Goal: Task Accomplishment & Management: Manage account settings

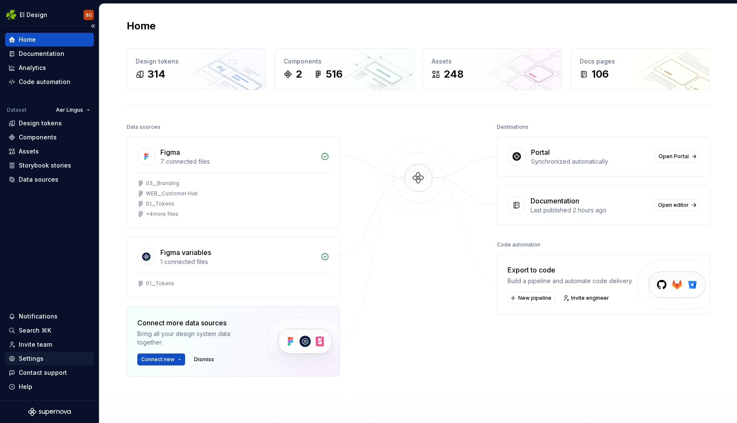
click at [31, 362] on div "Settings" at bounding box center [31, 358] width 25 height 9
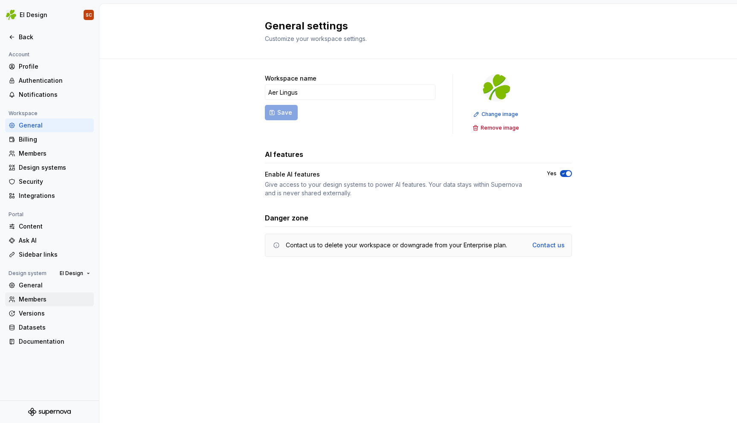
click at [35, 299] on div "Members" at bounding box center [55, 299] width 72 height 9
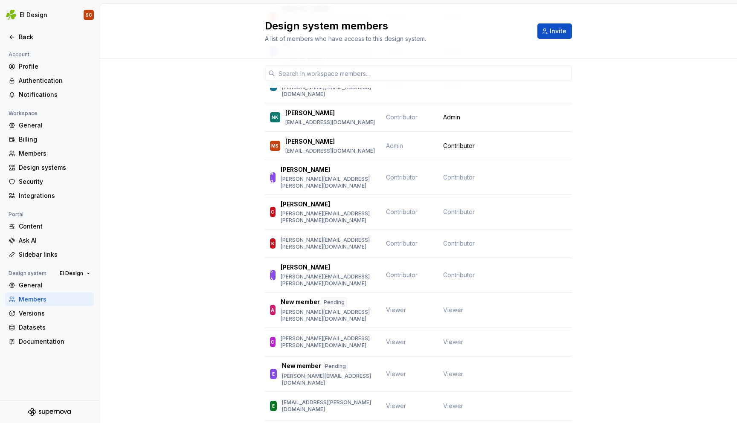
scroll to position [143, 0]
click at [555, 403] on span "Change role" at bounding box center [540, 406] width 31 height 7
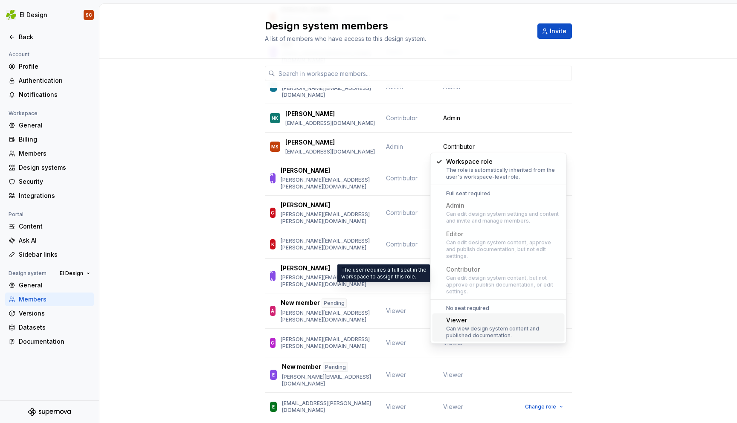
click at [496, 276] on div "Can edit design system content, but not approve or publish documentation, or ed…" at bounding box center [503, 285] width 115 height 20
click at [479, 280] on div "Can edit design system content, but not approve or publish documentation, or ed…" at bounding box center [503, 285] width 115 height 20
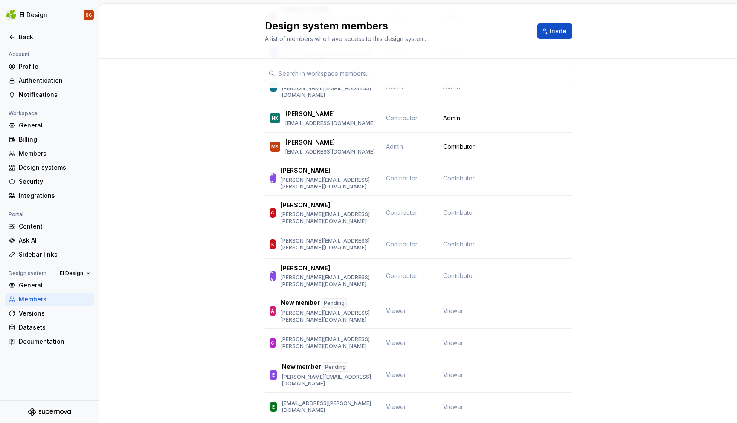
click at [597, 248] on div "Member Workspace role Design system role MC Mark Crawford mark.crawford@aerling…" at bounding box center [418, 311] width 638 height 791
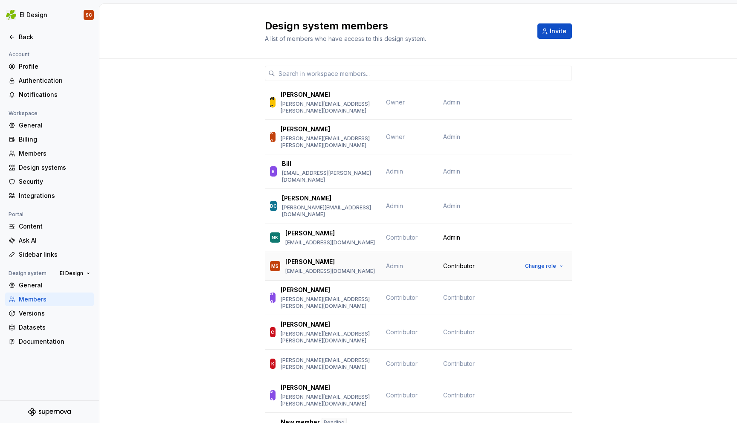
scroll to position [27, 0]
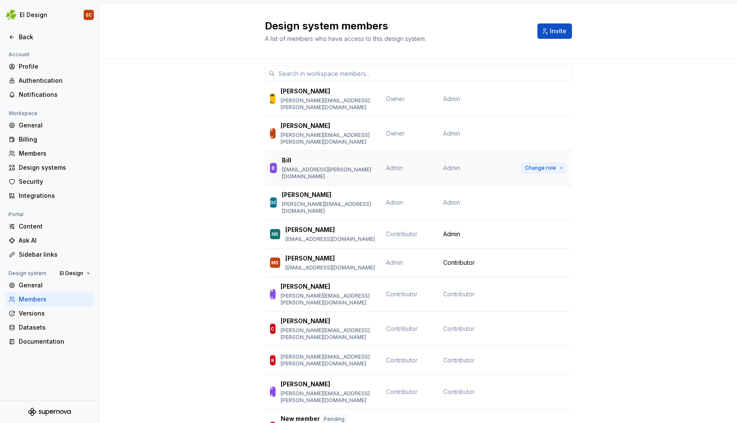
click at [548, 165] on span "Change role" at bounding box center [540, 168] width 31 height 7
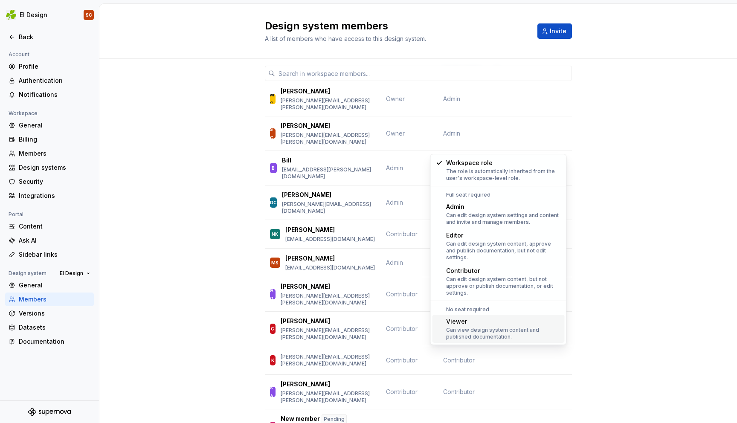
click at [524, 317] on div "Viewer" at bounding box center [503, 321] width 115 height 9
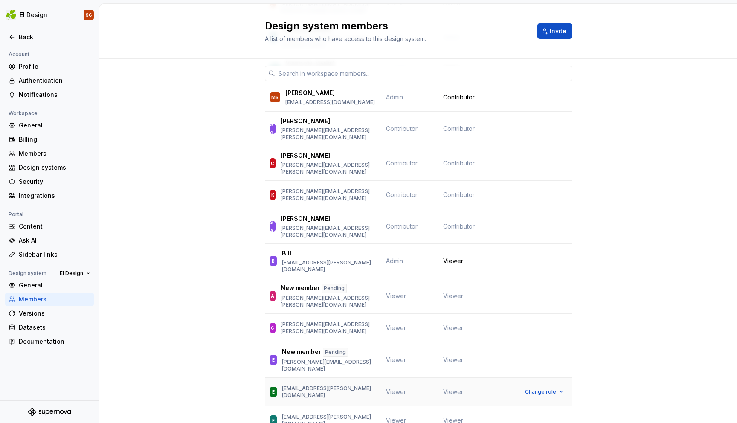
scroll to position [161, 0]
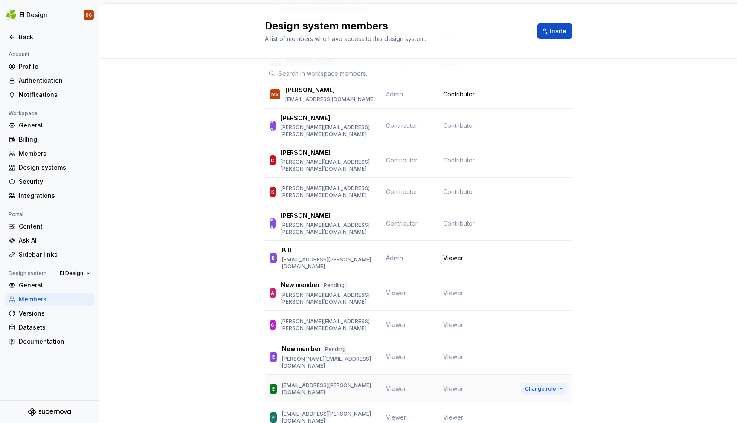
click at [547, 386] on span "Change role" at bounding box center [540, 389] width 31 height 7
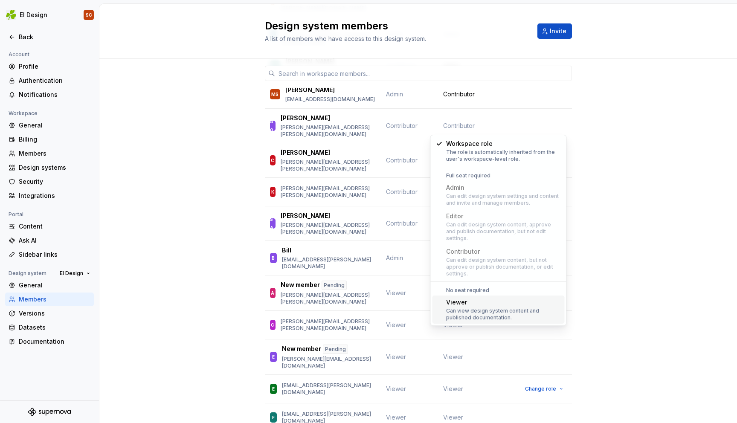
click at [611, 246] on div "Member Workspace role Design system role MC Mark Crawford mark.crawford@aerling…" at bounding box center [418, 293] width 638 height 791
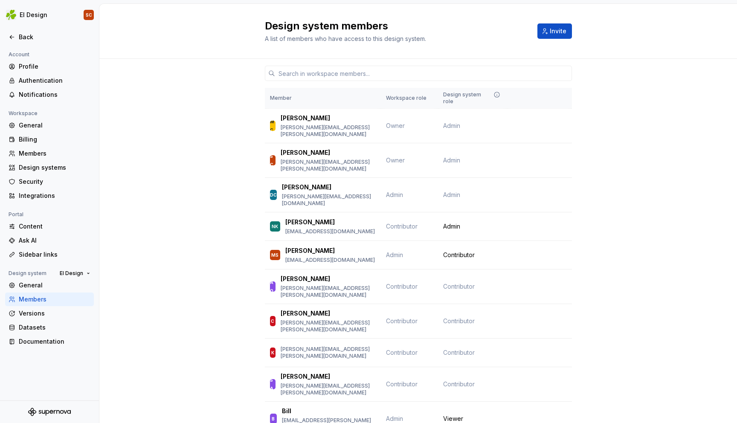
scroll to position [3, 0]
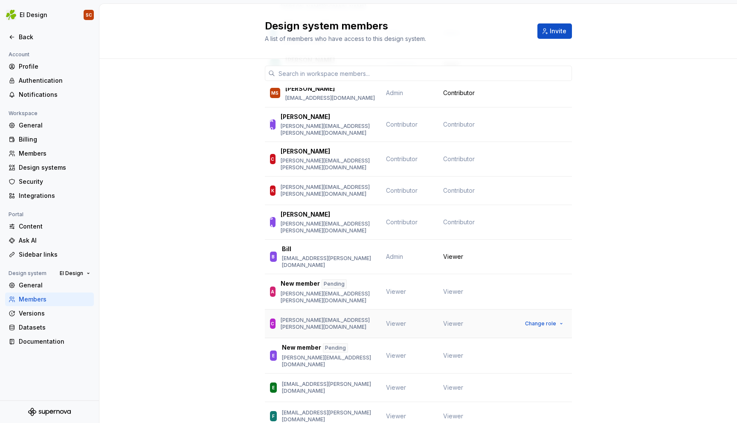
scroll to position [168, 0]
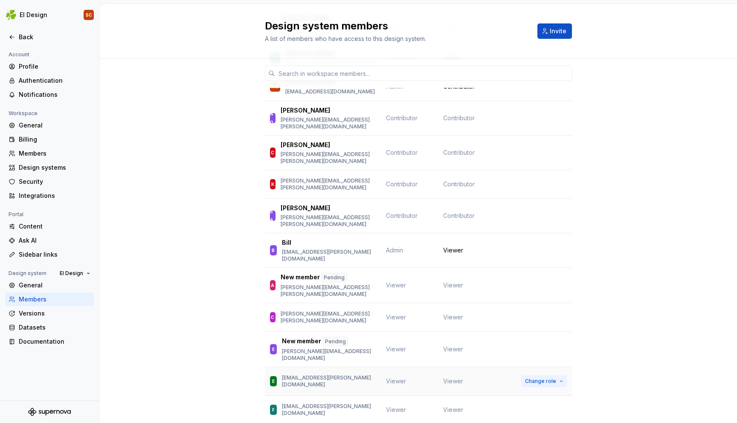
click at [557, 375] on button "Change role" at bounding box center [544, 381] width 46 height 12
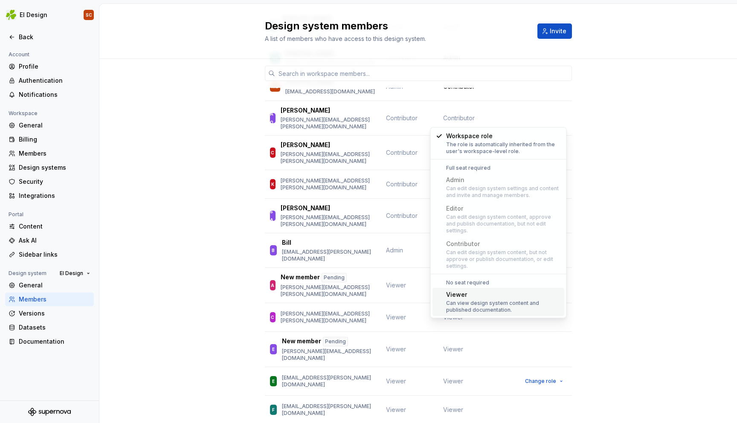
click at [482, 249] on div "Can edit design system content, but not approve or publish documentation, or ed…" at bounding box center [503, 259] width 115 height 20
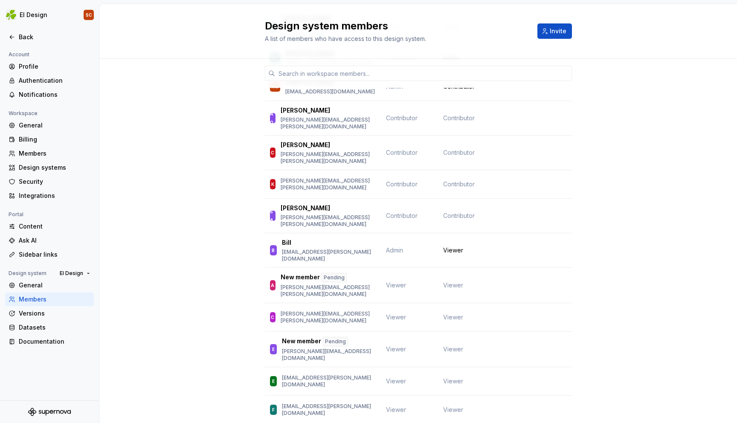
click at [646, 156] on div "Member Workspace role Design system role MC Mark Crawford mark.crawford@aerling…" at bounding box center [418, 285] width 638 height 791
click at [552, 30] on span "Invite" at bounding box center [558, 31] width 17 height 9
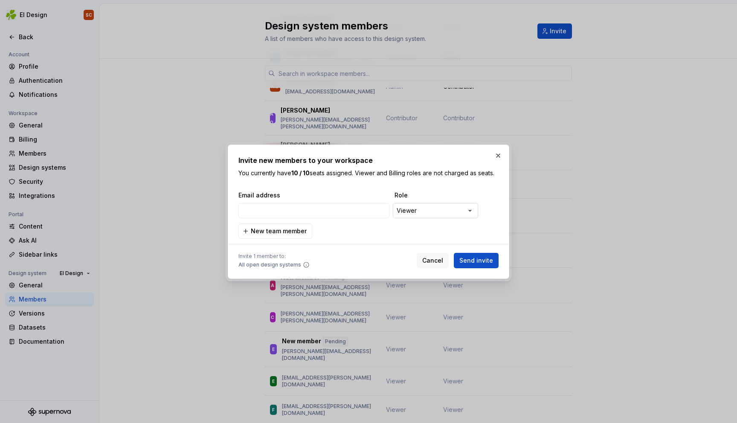
click at [425, 210] on div "**********" at bounding box center [368, 211] width 737 height 423
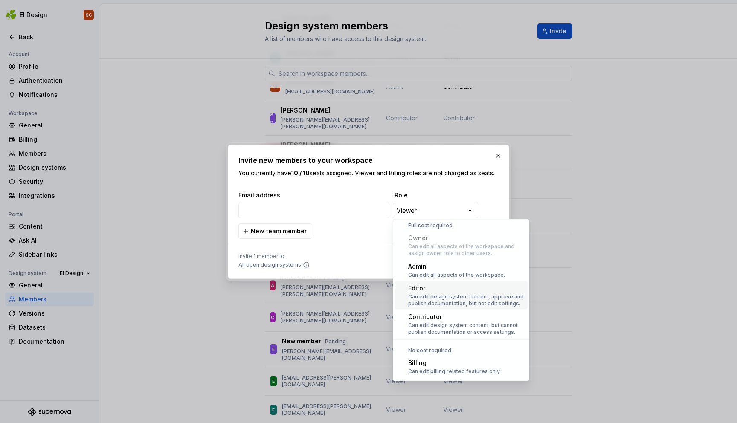
scroll to position [0, 0]
select select "**********"
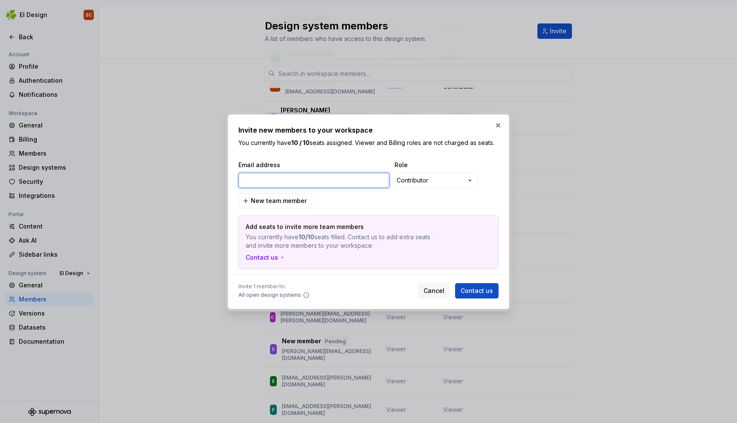
click at [273, 180] on input "email" at bounding box center [313, 180] width 151 height 15
click at [437, 291] on span "Cancel" at bounding box center [434, 291] width 21 height 9
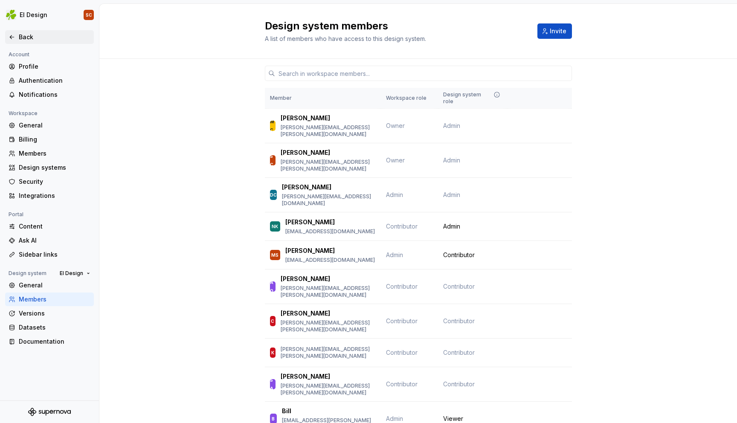
click at [26, 41] on div "Back" at bounding box center [55, 37] width 72 height 9
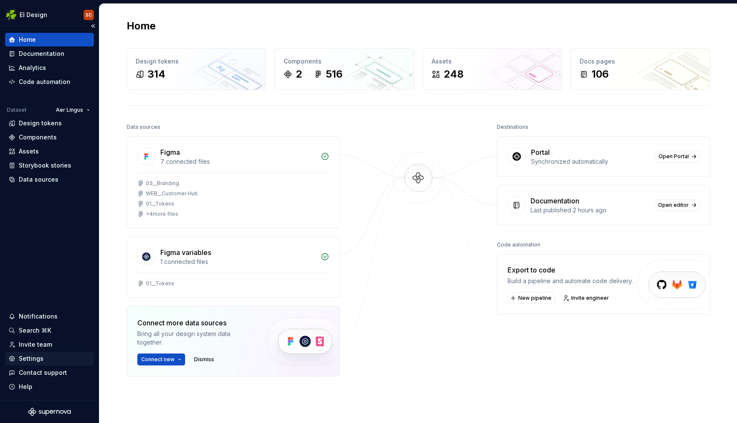
click at [32, 359] on div "Settings" at bounding box center [31, 358] width 25 height 9
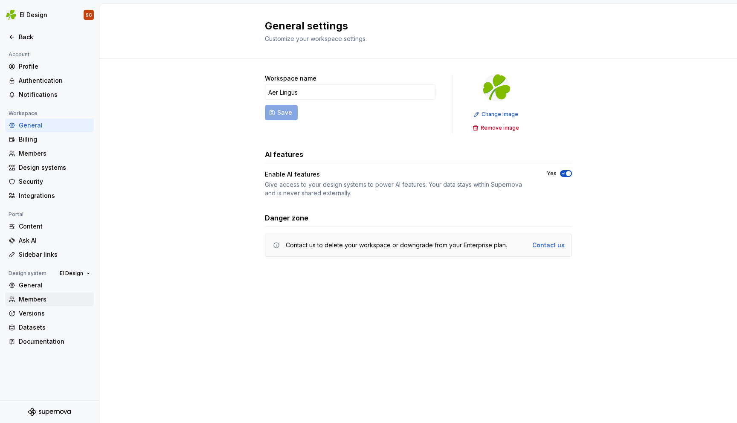
click at [37, 299] on div "Members" at bounding box center [55, 299] width 72 height 9
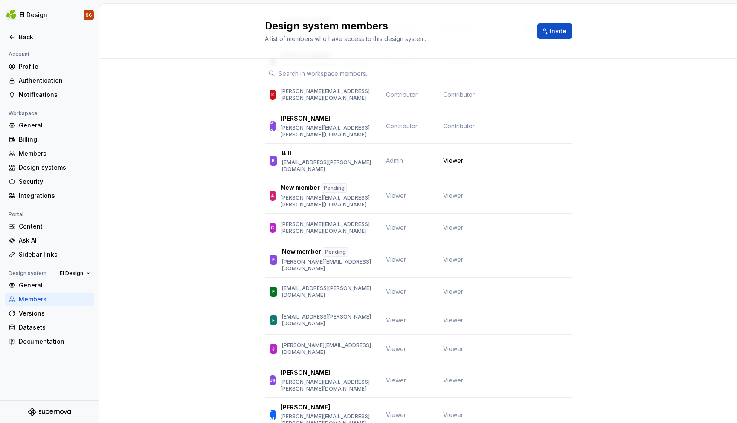
scroll to position [261, 0]
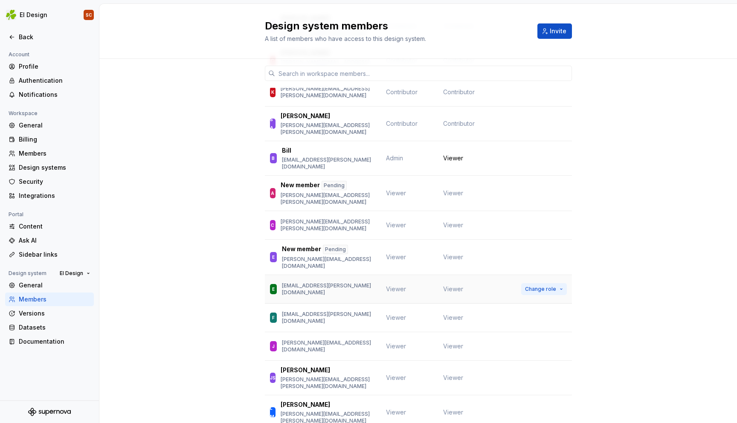
click at [535, 286] on span "Change role" at bounding box center [540, 289] width 31 height 7
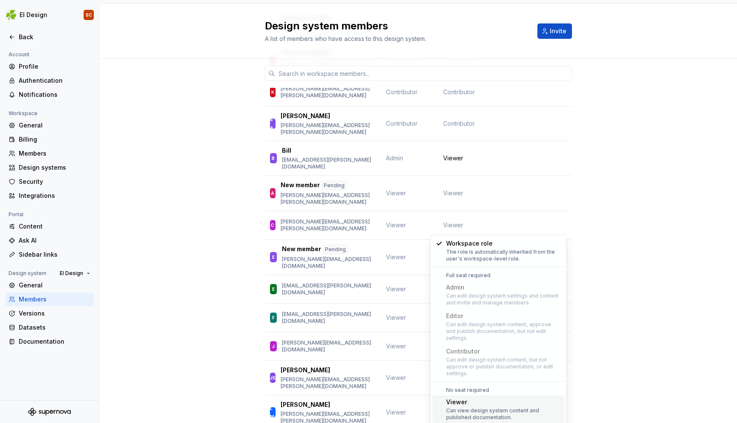
click at [498, 359] on div "Can edit design system content, but not approve or publish documentation, or ed…" at bounding box center [503, 367] width 115 height 20
click at [446, 250] on div "The role is automatically inherited from the user's workspace-level role." at bounding box center [503, 256] width 115 height 14
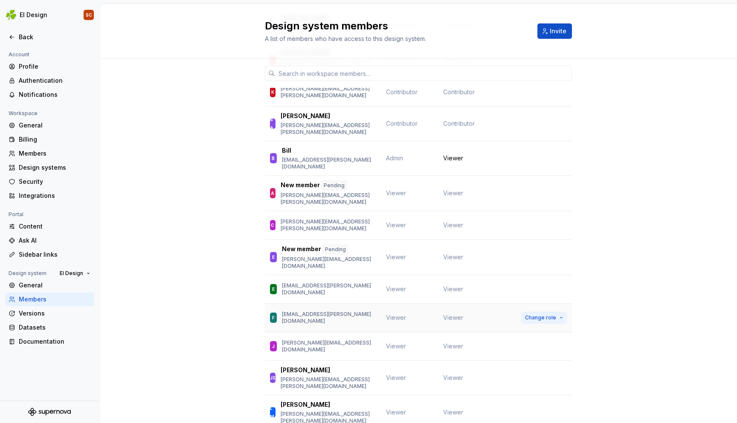
click at [546, 314] on span "Change role" at bounding box center [540, 317] width 31 height 7
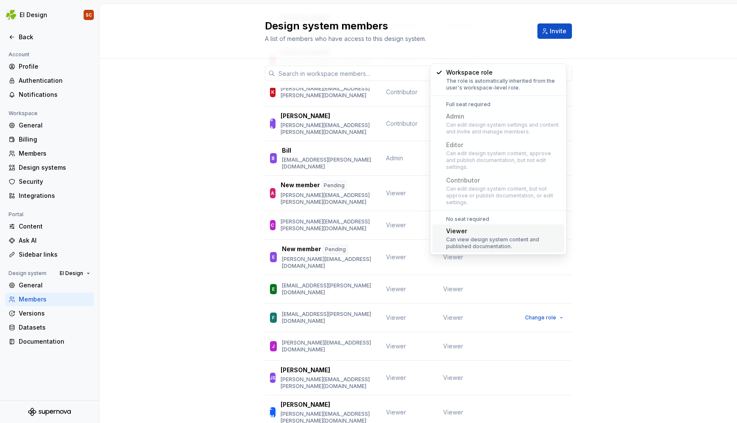
click at [490, 236] on div "Can view design system content and published documentation." at bounding box center [503, 243] width 115 height 14
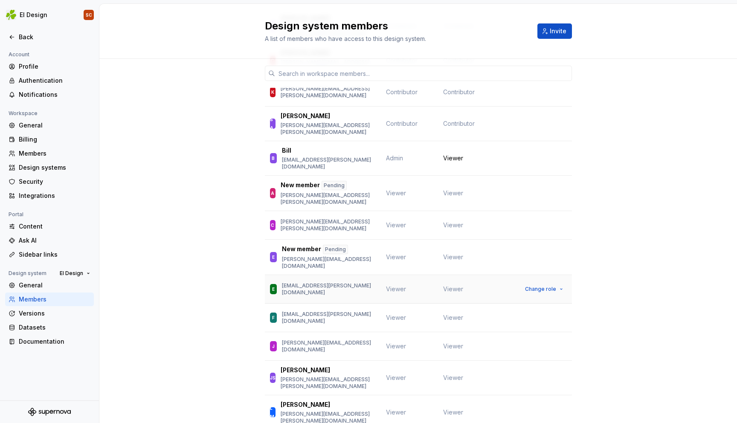
click at [487, 275] on td "Viewer" at bounding box center [472, 289] width 69 height 29
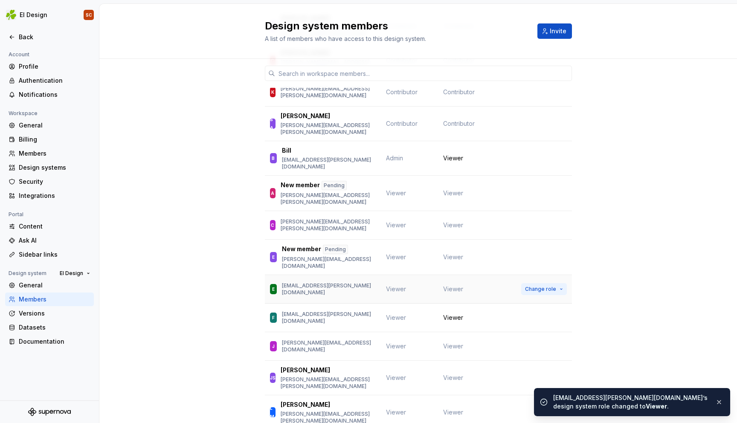
click at [541, 286] on span "Change role" at bounding box center [540, 289] width 31 height 7
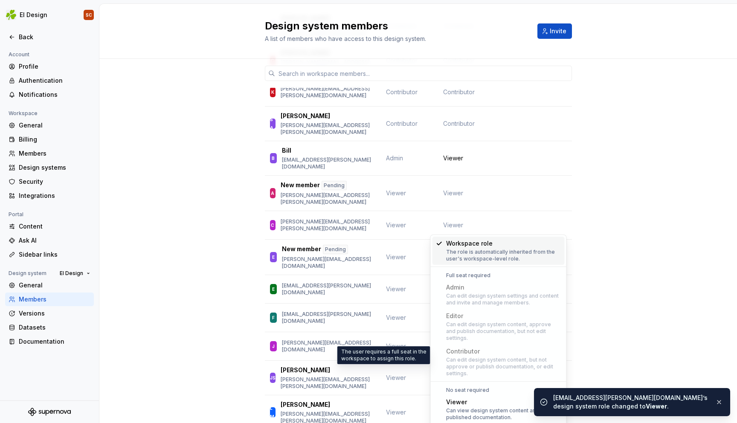
click at [484, 362] on div "Can edit design system content, but not approve or publish documentation, or ed…" at bounding box center [503, 367] width 115 height 20
click at [477, 357] on div "Can edit design system content, but not approve or publish documentation, or ed…" at bounding box center [503, 367] width 115 height 20
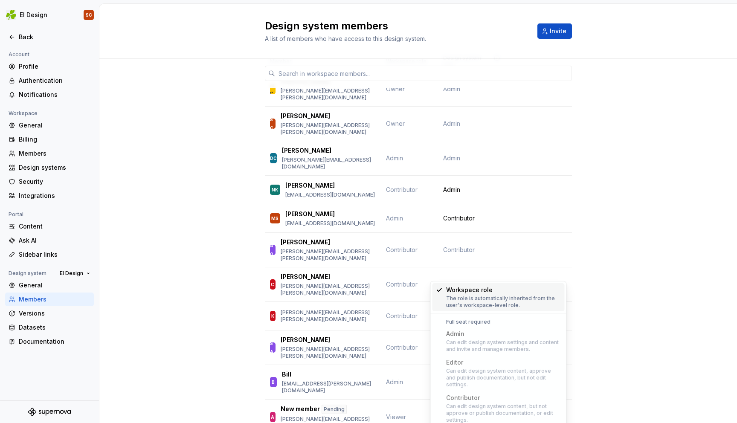
scroll to position [0, 0]
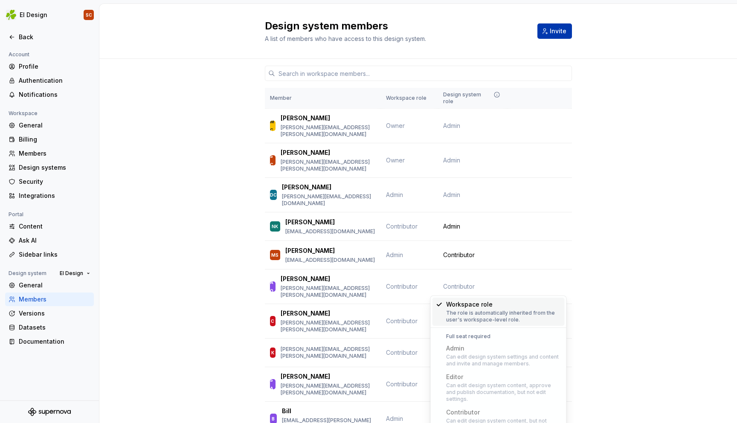
click at [560, 38] on button "Invite" at bounding box center [554, 30] width 35 height 15
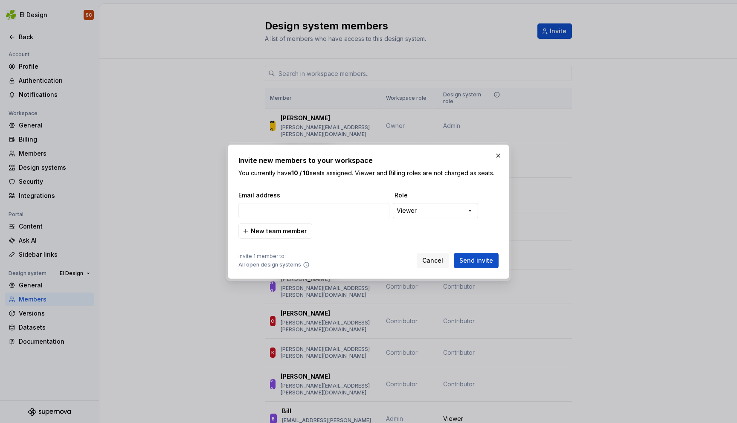
click at [427, 211] on div "**********" at bounding box center [368, 211] width 737 height 423
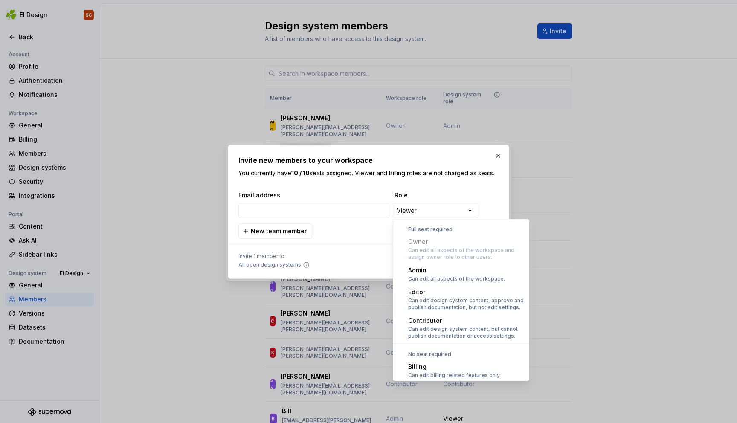
scroll to position [23, 0]
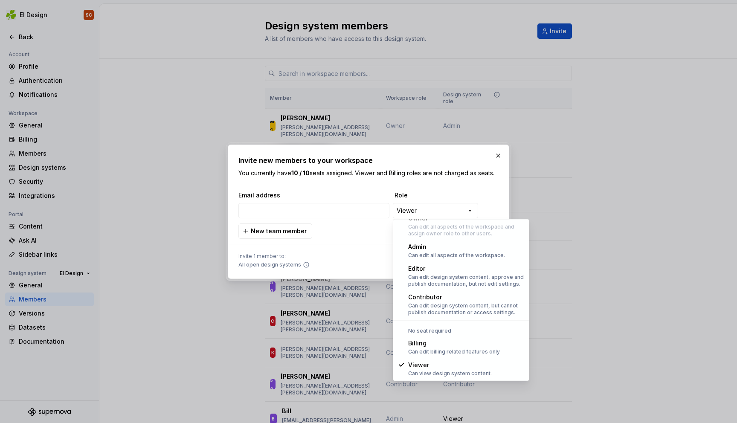
select select "**********"
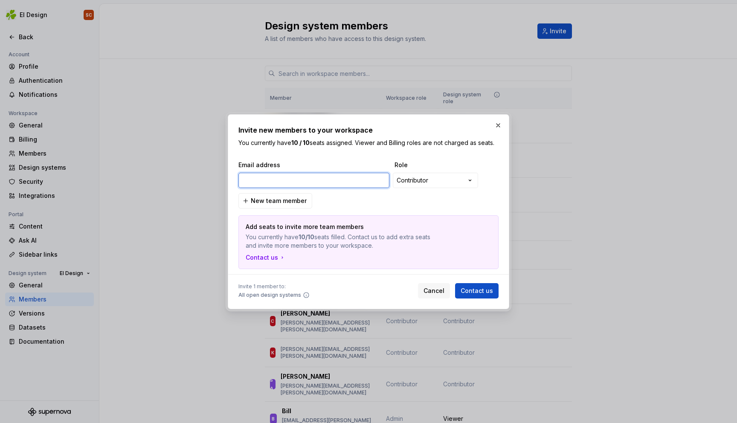
click at [270, 185] on input "email" at bounding box center [313, 180] width 151 height 15
click at [269, 257] on div "Contact us" at bounding box center [266, 257] width 40 height 9
click at [501, 125] on button "button" at bounding box center [498, 125] width 12 height 12
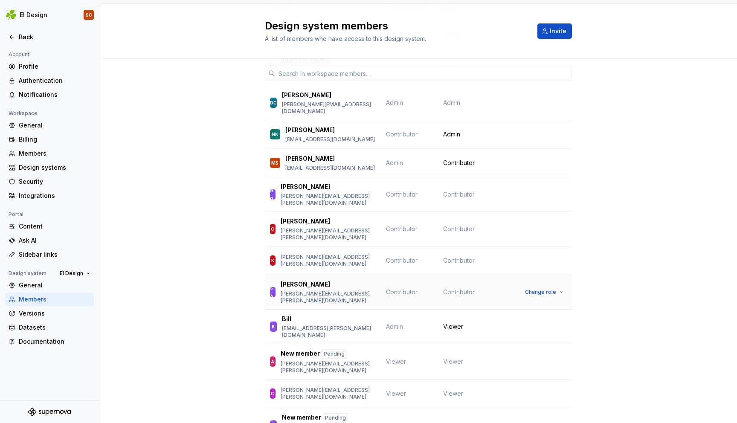
scroll to position [84, 0]
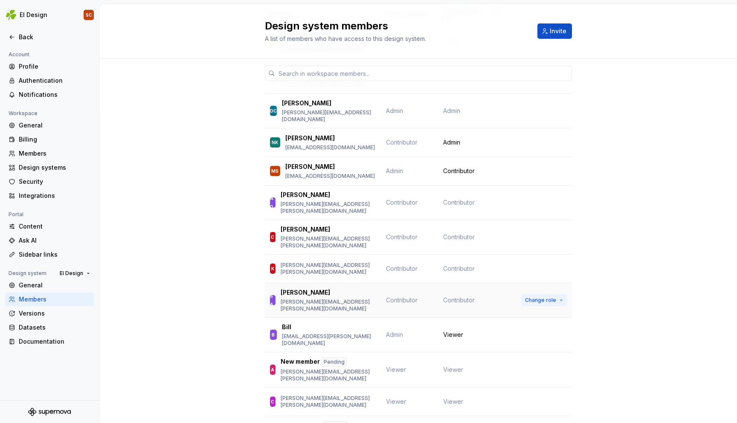
click at [560, 294] on button "Change role" at bounding box center [544, 300] width 46 height 12
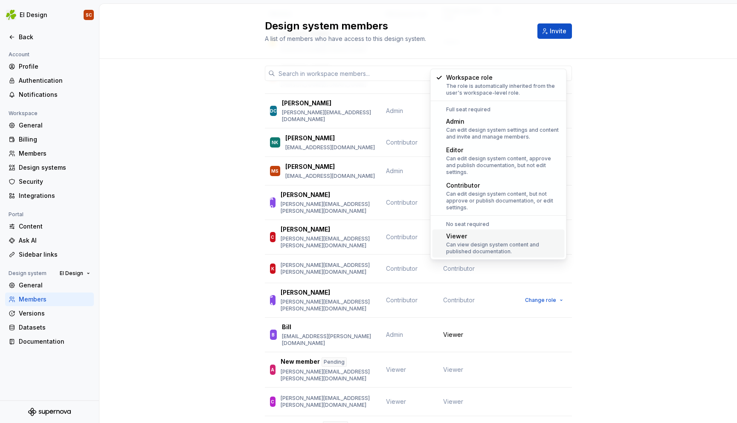
click at [511, 234] on div "Viewer Can view design system content and published documentation." at bounding box center [503, 243] width 115 height 23
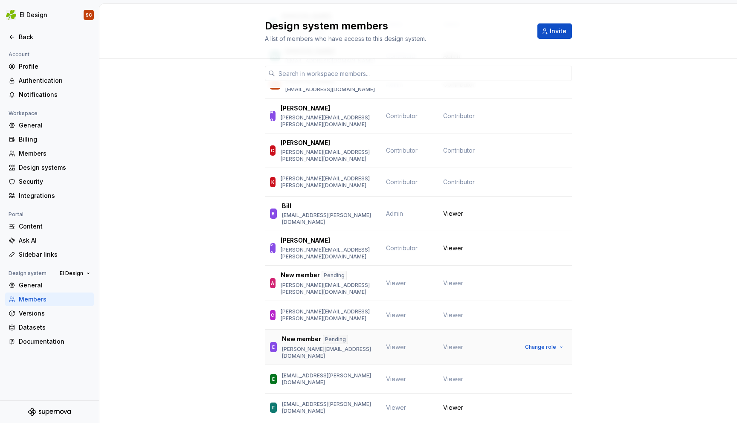
scroll to position [171, 0]
click at [547, 375] on span "Change role" at bounding box center [540, 378] width 31 height 7
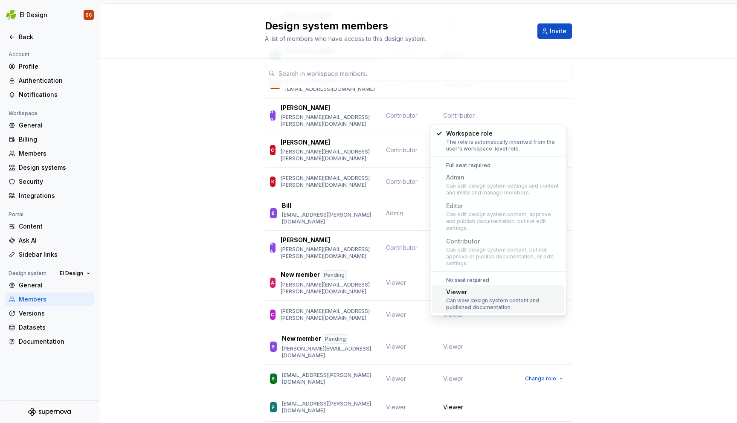
click at [579, 230] on div "Member Workspace role Design system role MC [PERSON_NAME] [EMAIL_ADDRESS][PERSO…" at bounding box center [418, 283] width 638 height 791
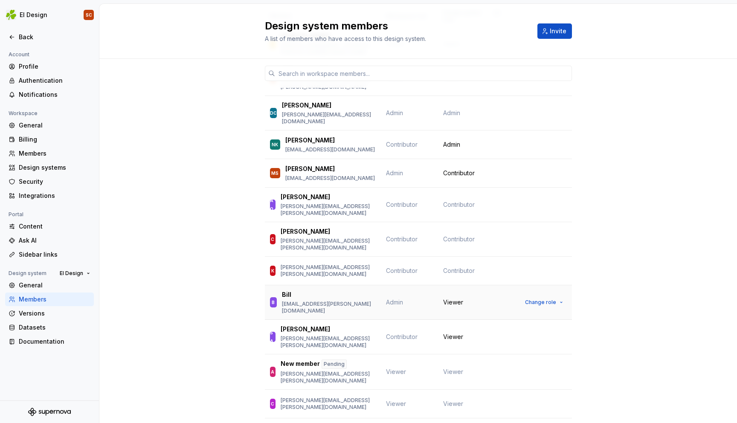
scroll to position [81, 0]
click at [542, 299] on span "Change role" at bounding box center [540, 302] width 31 height 7
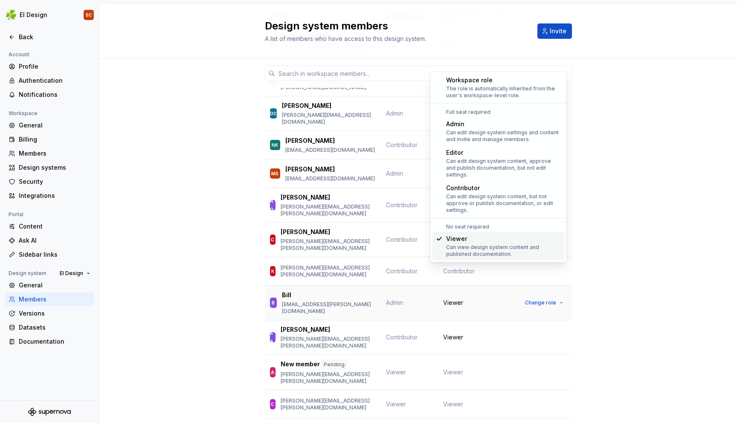
click at [404, 286] on td "Admin" at bounding box center [409, 303] width 57 height 35
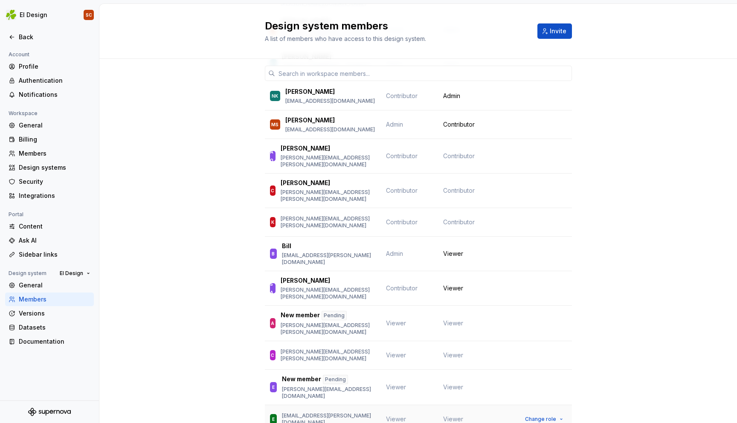
scroll to position [131, 0]
click at [541, 415] on span "Change role" at bounding box center [540, 418] width 31 height 7
click at [637, 277] on div "Member Workspace role Design system role MC Mark Crawford mark.crawford@aerling…" at bounding box center [418, 323] width 638 height 791
click at [537, 250] on span "Change role" at bounding box center [540, 253] width 31 height 7
click at [598, 262] on div "Member Workspace role Design system role MC Mark Crawford mark.crawford@aerling…" at bounding box center [418, 323] width 638 height 791
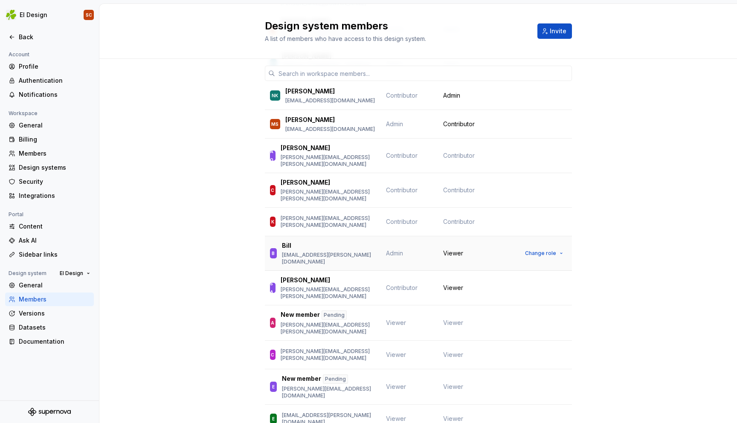
click at [401, 249] on span "Admin" at bounding box center [394, 252] width 17 height 7
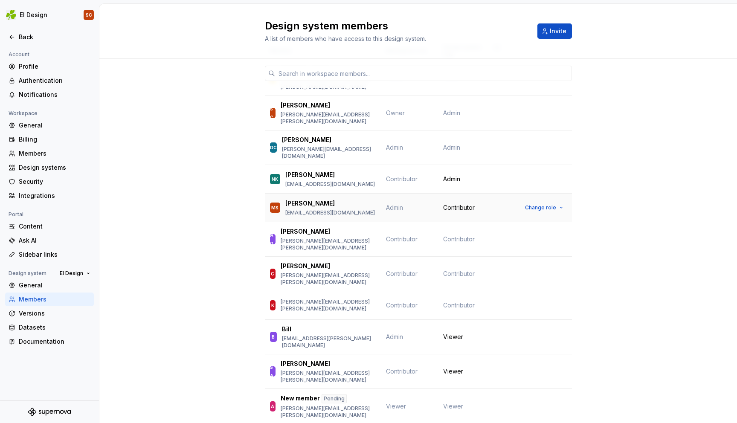
scroll to position [0, 0]
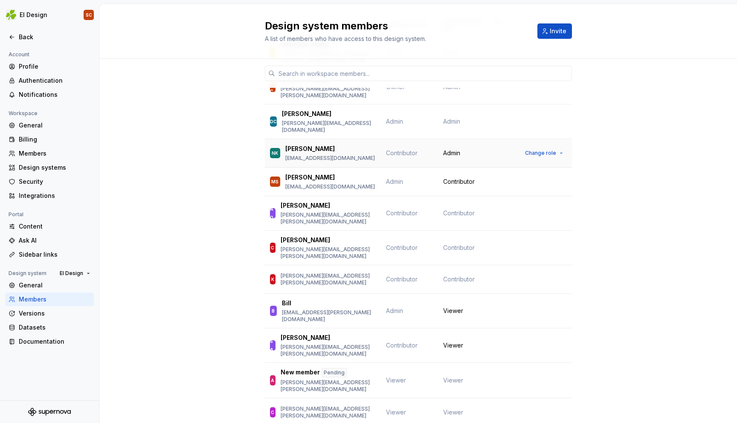
scroll to position [78, 0]
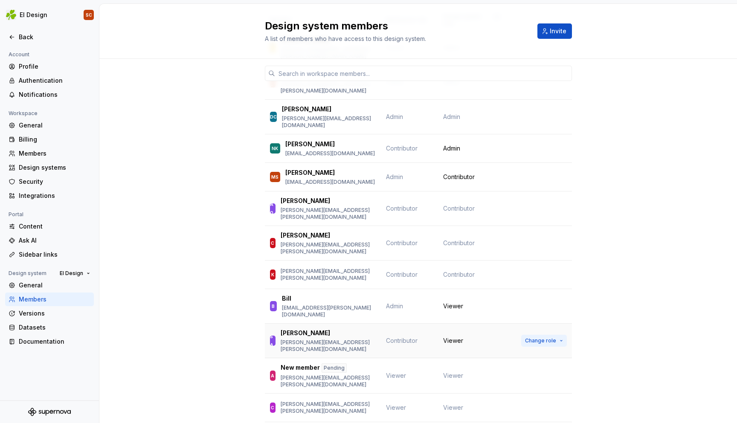
click at [547, 335] on button "Change role" at bounding box center [544, 341] width 46 height 12
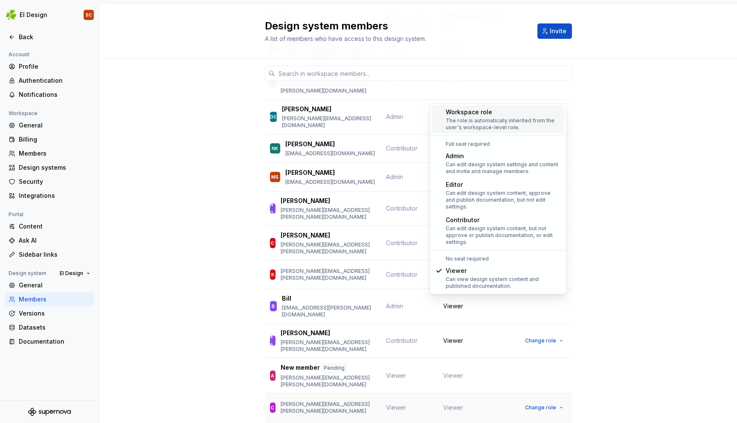
click at [541, 394] on td "Change role" at bounding box center [539, 408] width 65 height 29
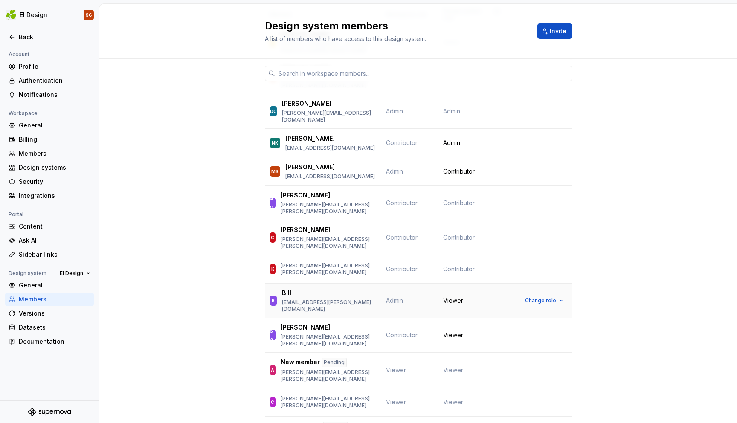
scroll to position [81, 0]
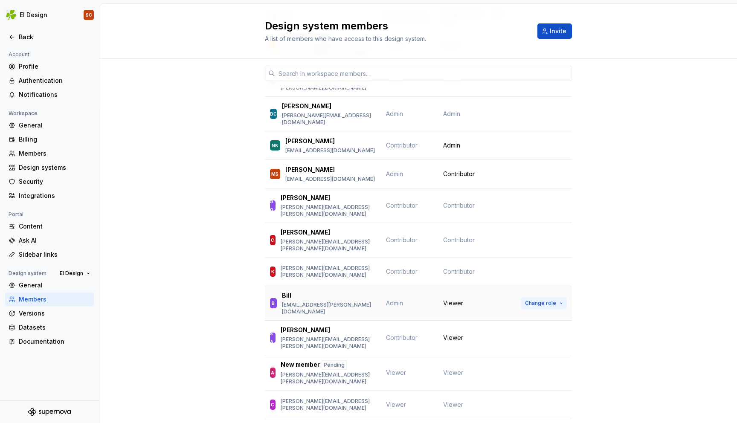
click at [534, 300] on span "Change role" at bounding box center [540, 303] width 31 height 7
click at [604, 252] on div "Member Workspace role Design system role MC [PERSON_NAME] [EMAIL_ADDRESS][PERSO…" at bounding box center [418, 373] width 638 height 791
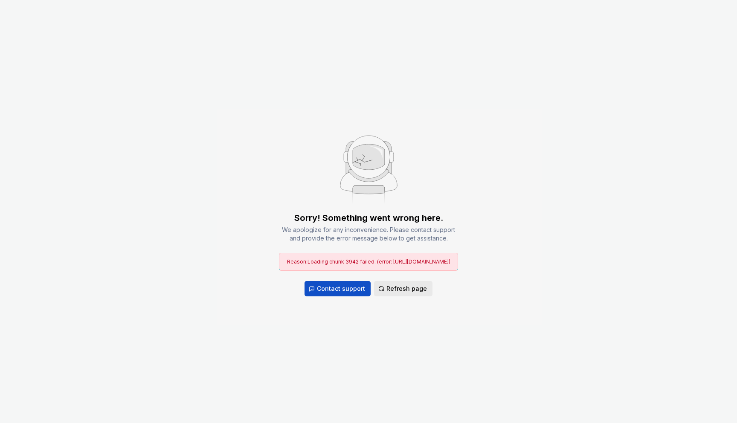
click at [402, 293] on span "Refresh page" at bounding box center [406, 288] width 41 height 9
click at [407, 293] on span "Refresh page" at bounding box center [406, 288] width 41 height 9
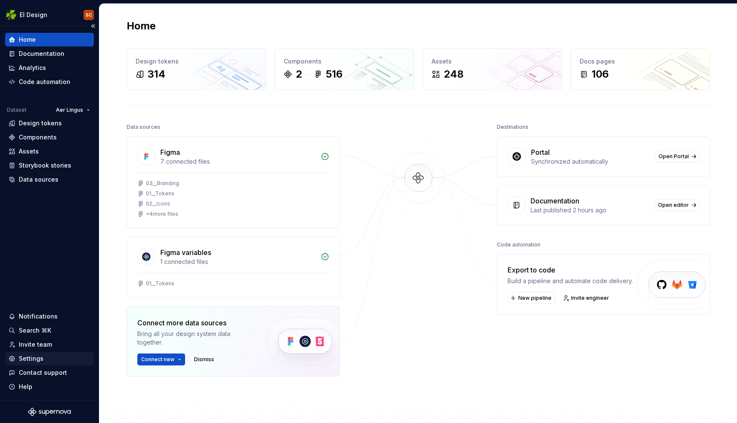
click at [32, 356] on div "Settings" at bounding box center [31, 358] width 25 height 9
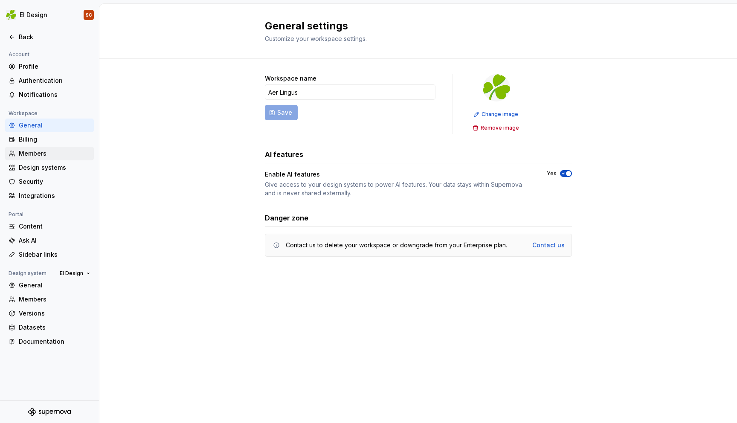
click at [34, 153] on div "Members" at bounding box center [55, 153] width 72 height 9
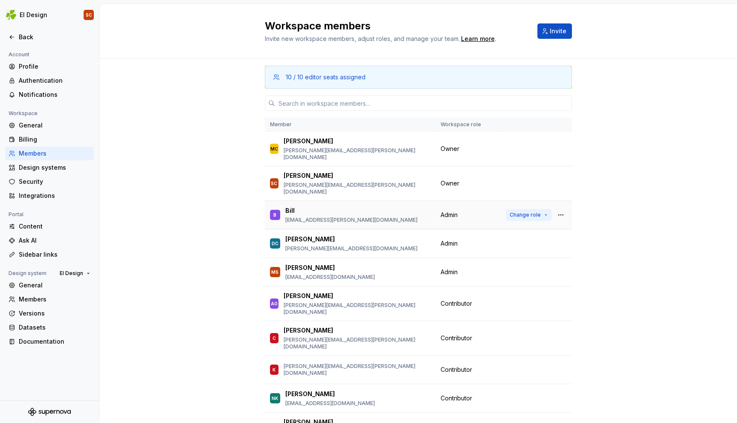
click at [543, 209] on button "Change role" at bounding box center [529, 215] width 46 height 12
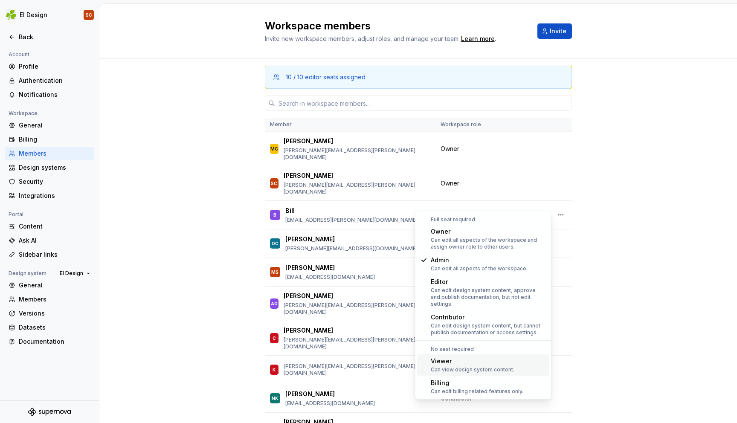
click at [488, 357] on div "Viewer" at bounding box center [473, 361] width 84 height 9
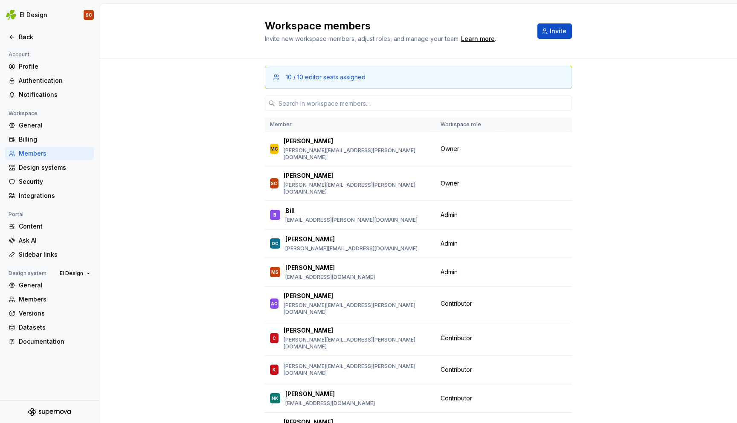
click at [617, 240] on div "10 / 10 editor seats assigned Member Workspace role MC [PERSON_NAME] [PERSON_NA…" at bounding box center [418, 268] width 638 height 419
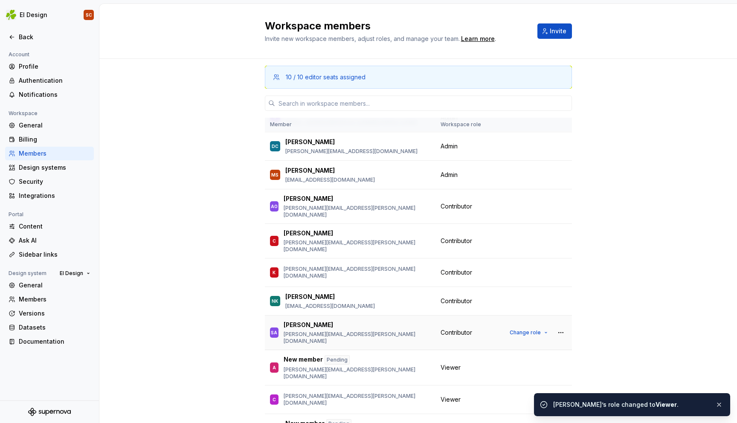
scroll to position [69, 0]
click at [542, 327] on button "Change role" at bounding box center [529, 333] width 46 height 12
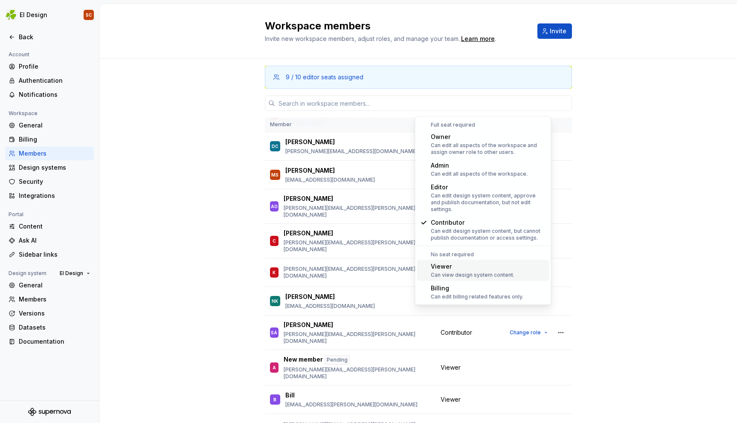
click at [461, 263] on div "Viewer" at bounding box center [473, 266] width 84 height 9
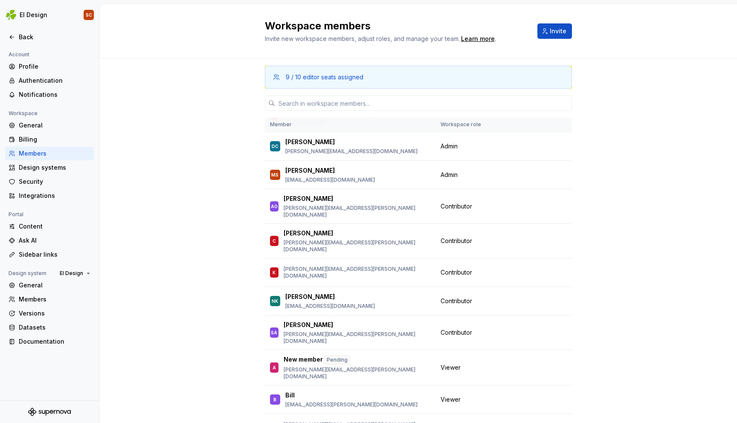
click at [643, 210] on div "9 / 10 editor seats assigned Member Workspace role MC [PERSON_NAME] [PERSON_NAM…" at bounding box center [418, 268] width 638 height 419
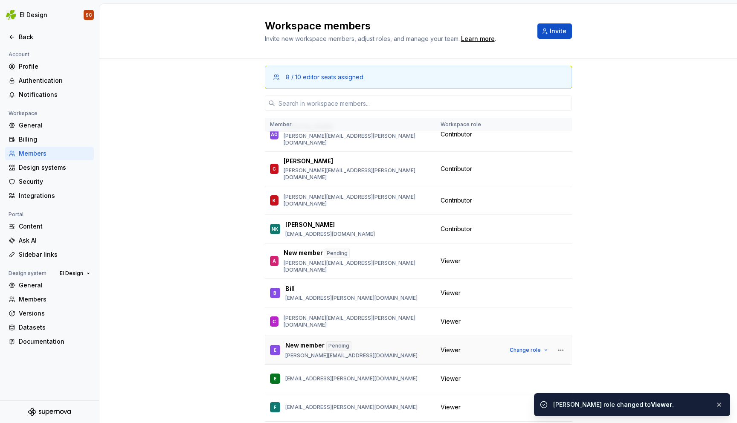
scroll to position [141, 0]
click at [526, 372] on button "Change role" at bounding box center [529, 378] width 46 height 12
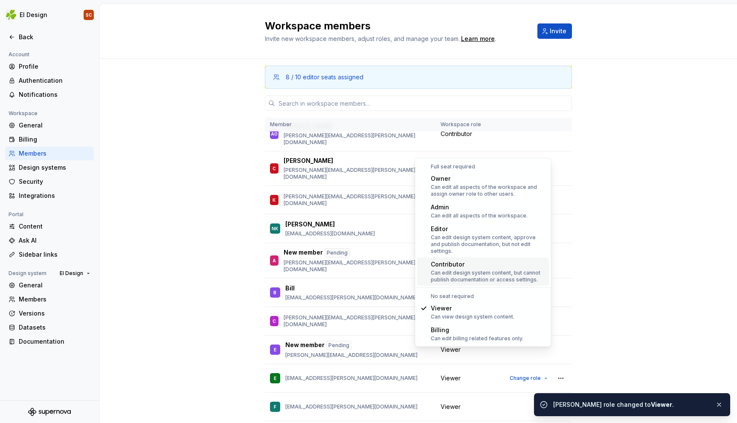
click at [477, 270] on div "Can edit design system content, but cannot publish documentation or access sett…" at bounding box center [488, 277] width 115 height 14
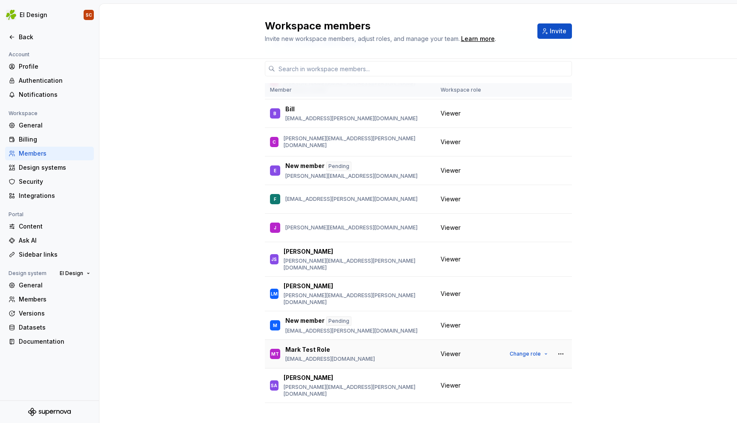
scroll to position [35, 0]
click at [537, 381] on span "Change role" at bounding box center [525, 384] width 31 height 7
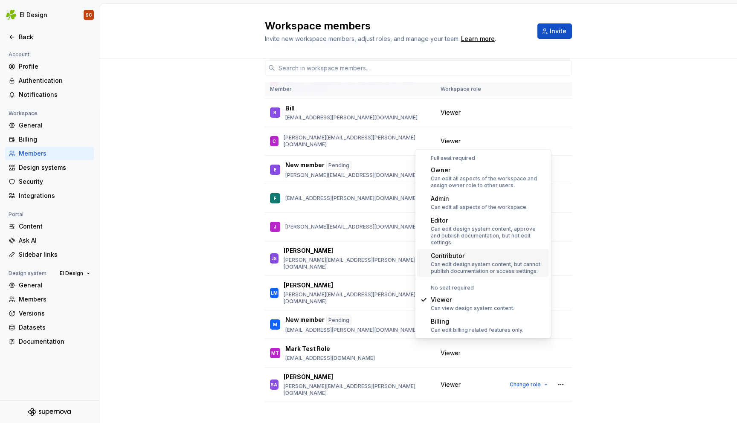
click at [470, 253] on div "Contributor" at bounding box center [488, 256] width 115 height 9
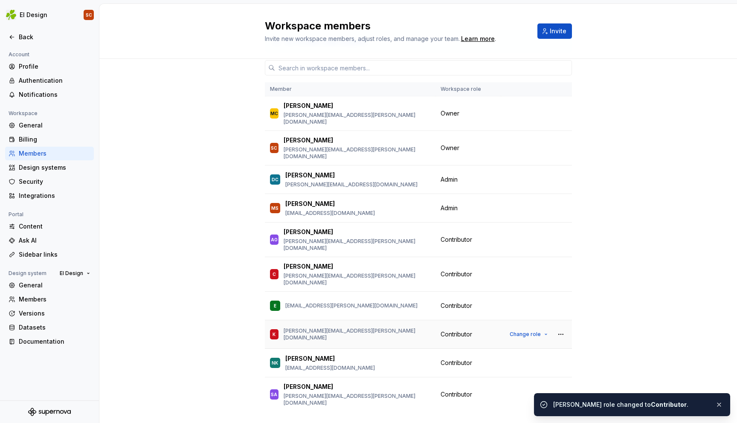
scroll to position [0, 0]
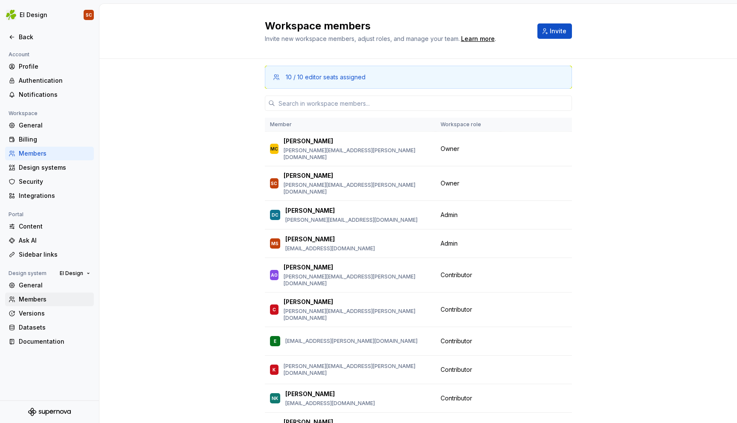
click at [32, 301] on div "Members" at bounding box center [55, 299] width 72 height 9
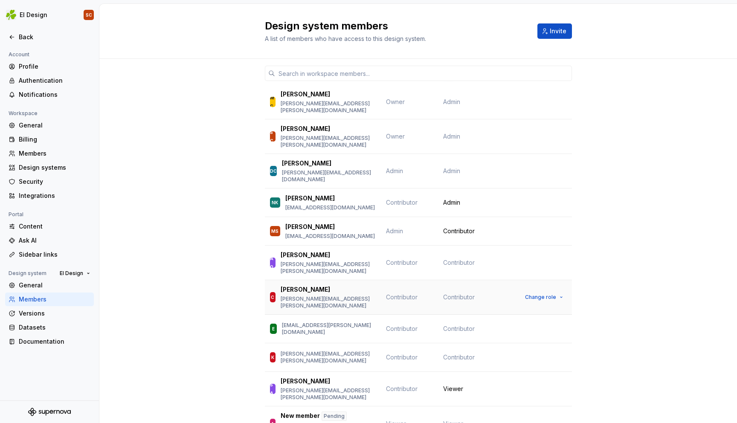
scroll to position [25, 0]
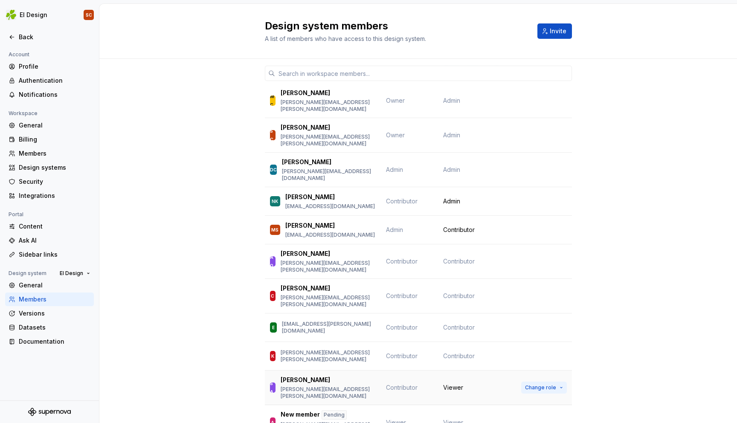
click at [551, 384] on span "Change role" at bounding box center [540, 387] width 31 height 7
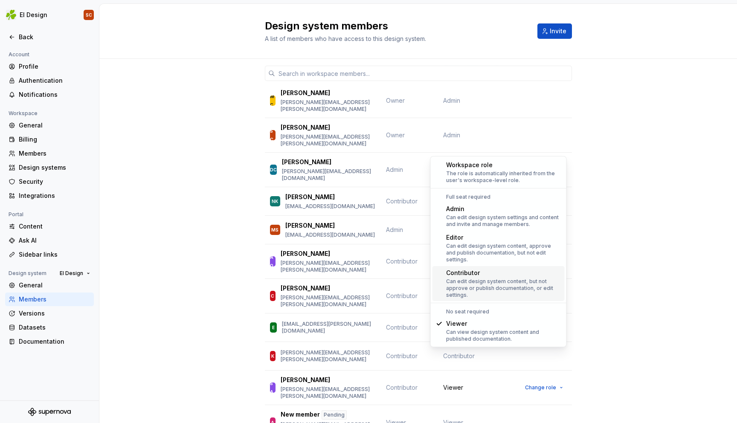
click at [488, 278] on div "Can edit design system content, but not approve or publish documentation, or ed…" at bounding box center [503, 288] width 115 height 20
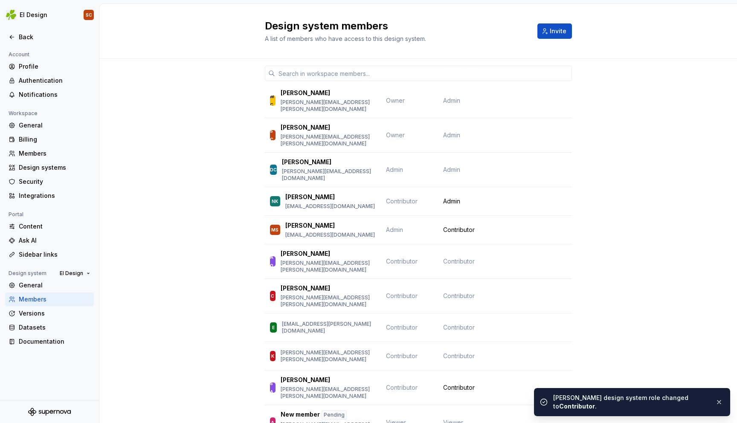
click at [600, 289] on div "Member Workspace role Design system role MC [PERSON_NAME] [EMAIL_ADDRESS][PERSO…" at bounding box center [418, 429] width 638 height 791
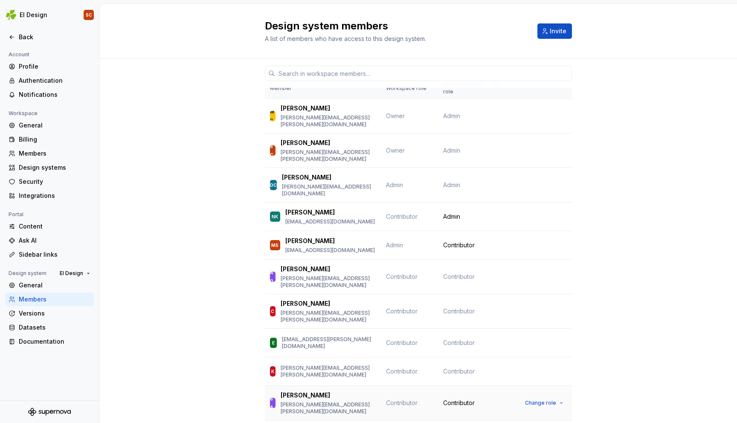
scroll to position [0, 0]
